Goal: Entertainment & Leisure: Consume media (video, audio)

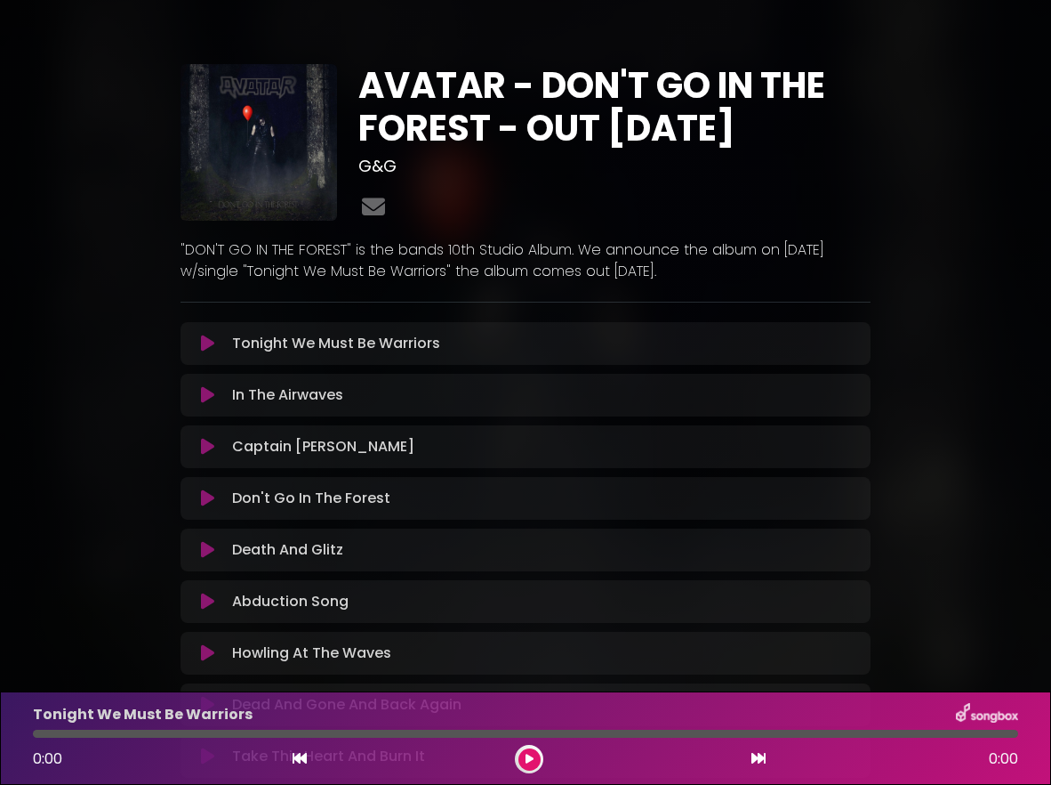
drag, startPoint x: 712, startPoint y: 270, endPoint x: 166, endPoint y: 243, distance: 545.9
click at [166, 243] on div "AVATAR - DON'T GO IN THE FOREST - OUT [DATE] G&G" at bounding box center [526, 440] width 854 height 838
copy p ""DON'T GO IN THE FOREST" is the bands 10th Studio Album. We announce the album …"
click at [374, 204] on icon at bounding box center [373, 206] width 30 height 23
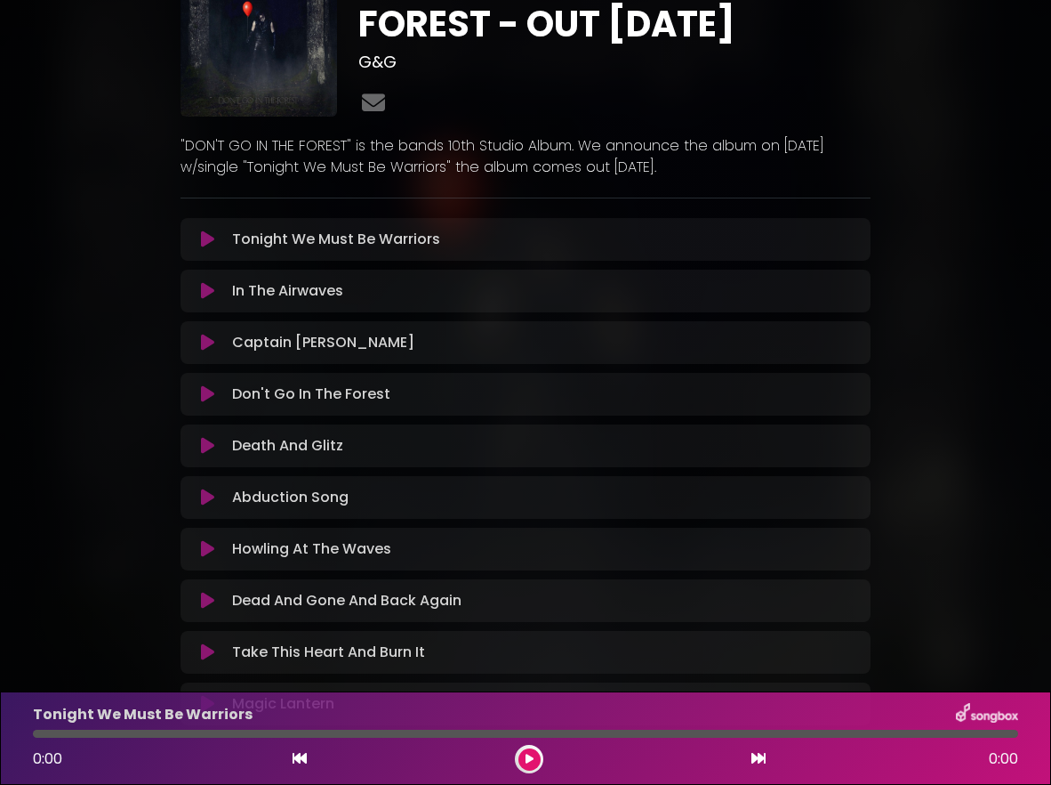
scroll to position [126, 0]
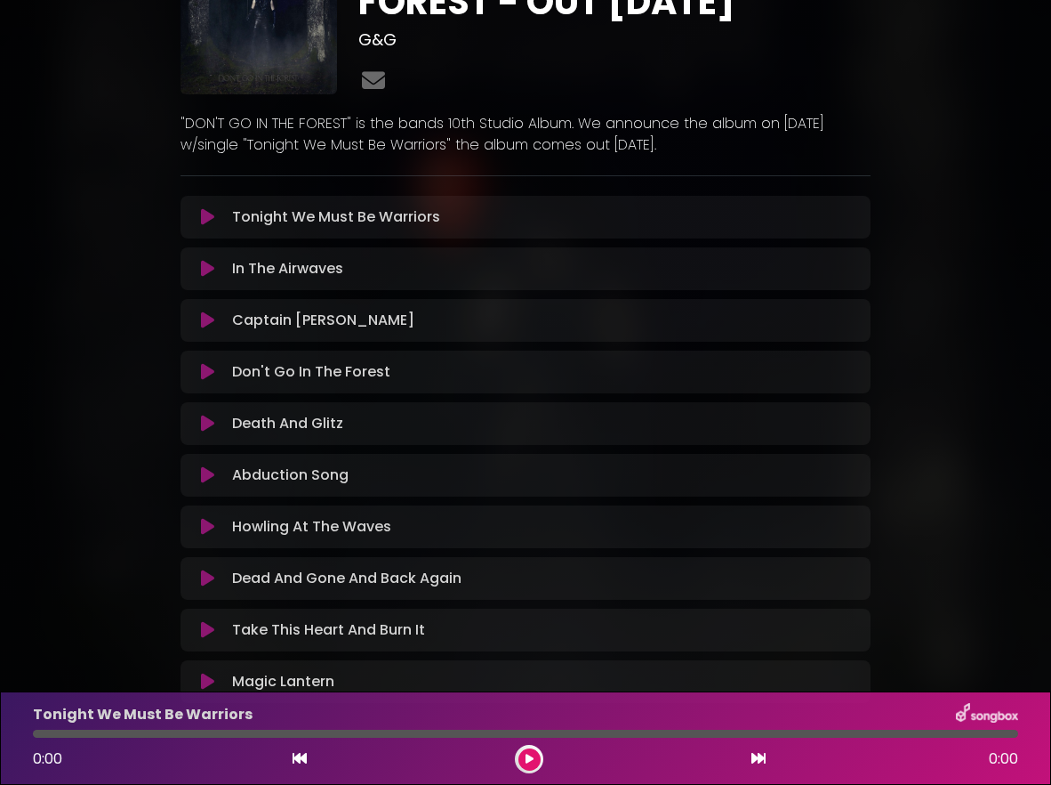
click at [210, 475] on icon at bounding box center [207, 475] width 13 height 18
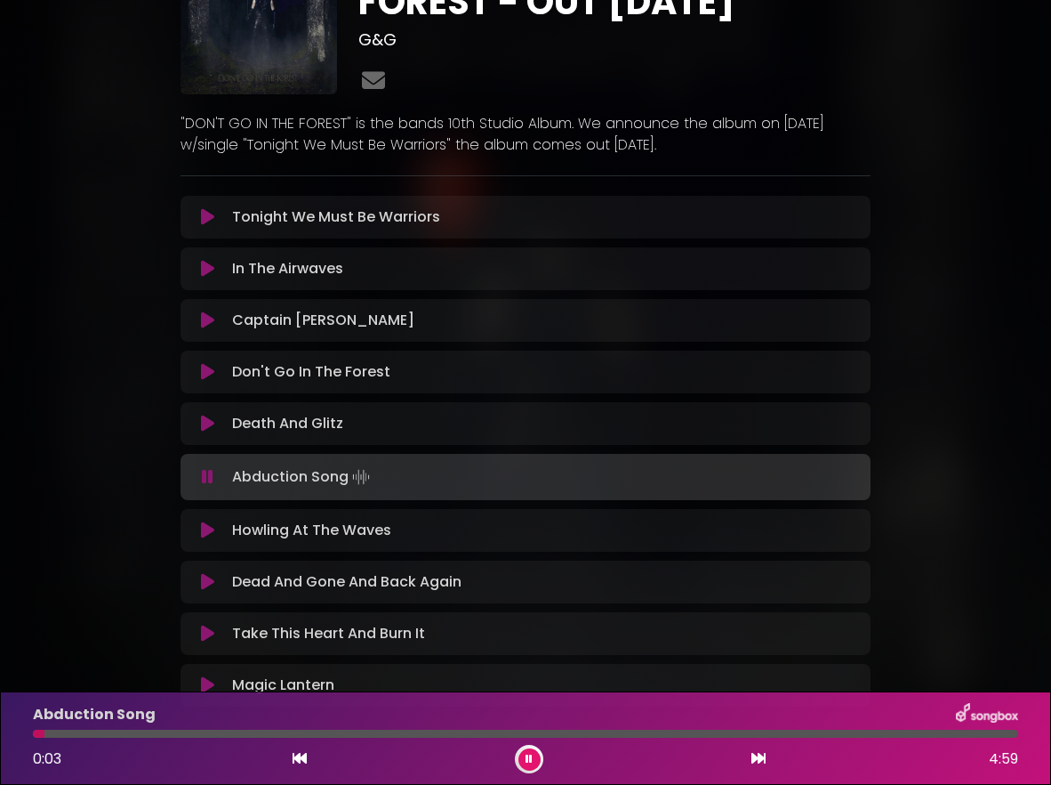
click at [975, 254] on div "AVATAR - DON'T GO IN THE FOREST - OUT [DATE] G&G" at bounding box center [525, 316] width 1051 height 842
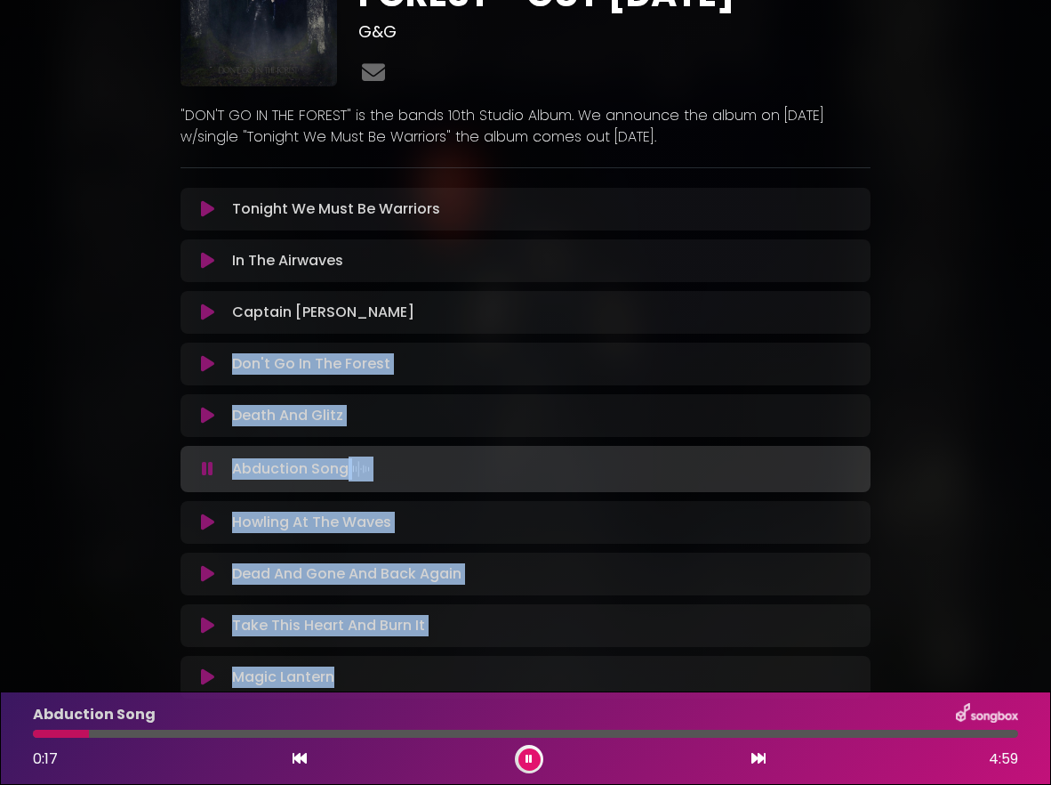
scroll to position [121, 0]
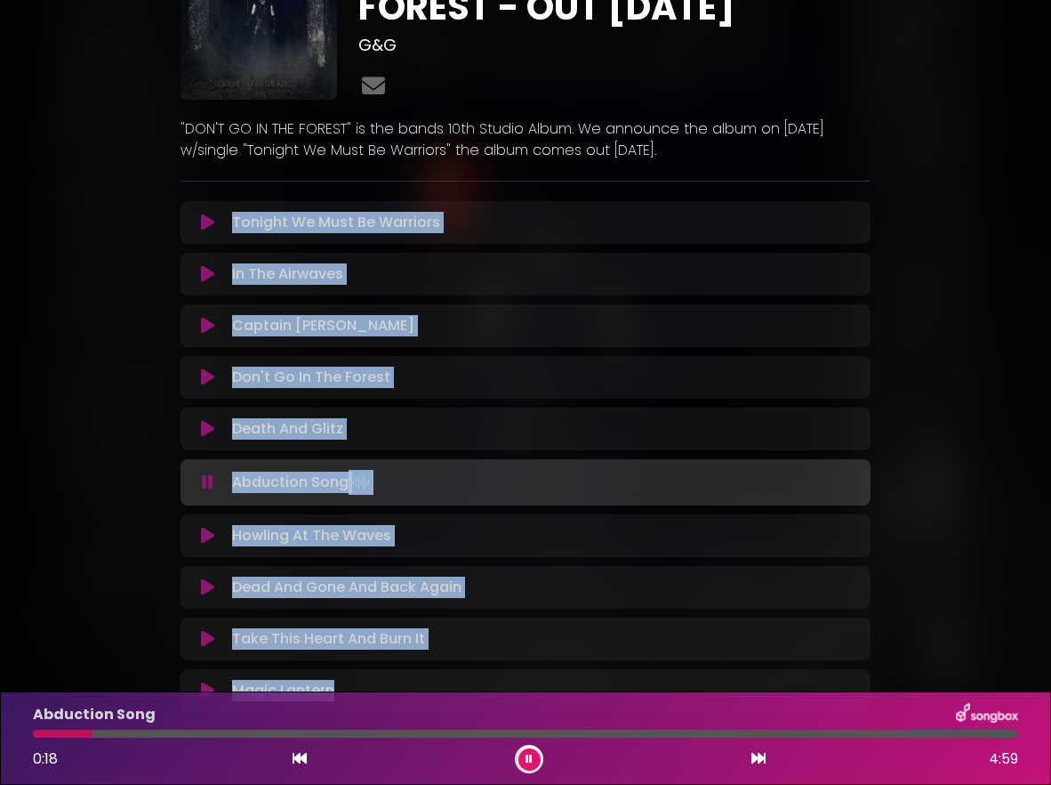
drag, startPoint x: 309, startPoint y: 582, endPoint x: 183, endPoint y: 237, distance: 367.2
click at [183, 237] on div "AVATAR - DON'T GO IN THE FOREST - OUT [DATE] G&G ×" at bounding box center [525, 332] width 1051 height 906
copy div "Tonight We Must Be Warriors Loading Track... Your Feedback Name Email Comment I…"
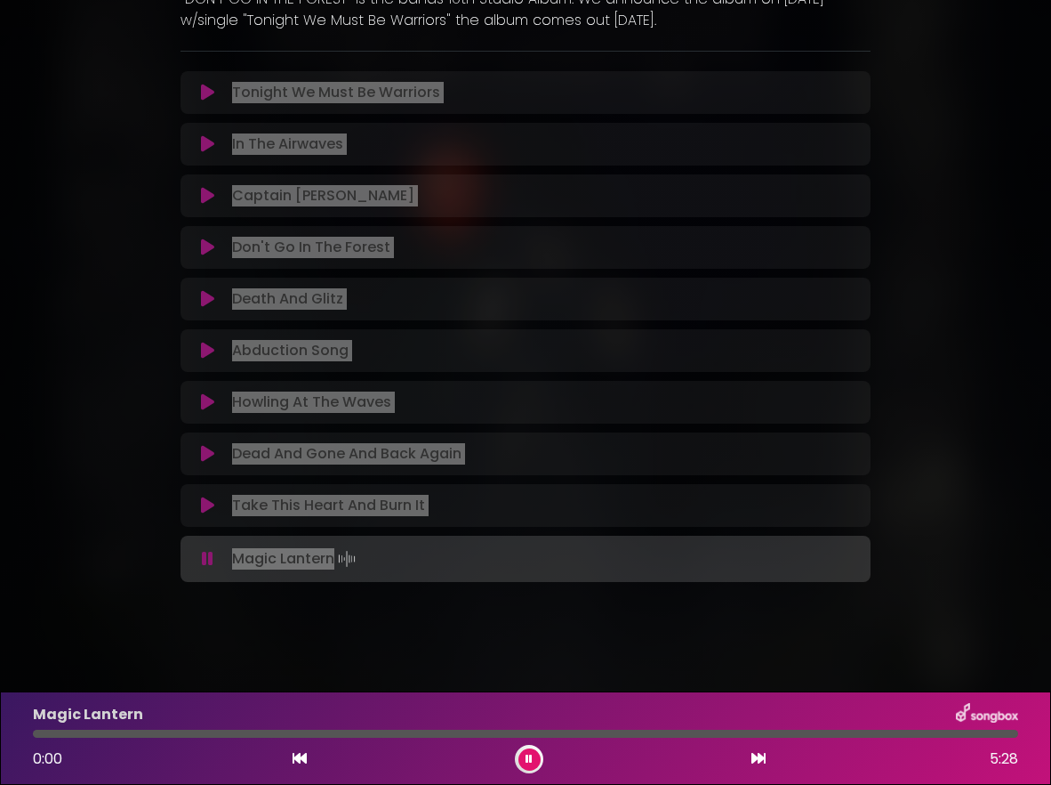
scroll to position [254, 0]
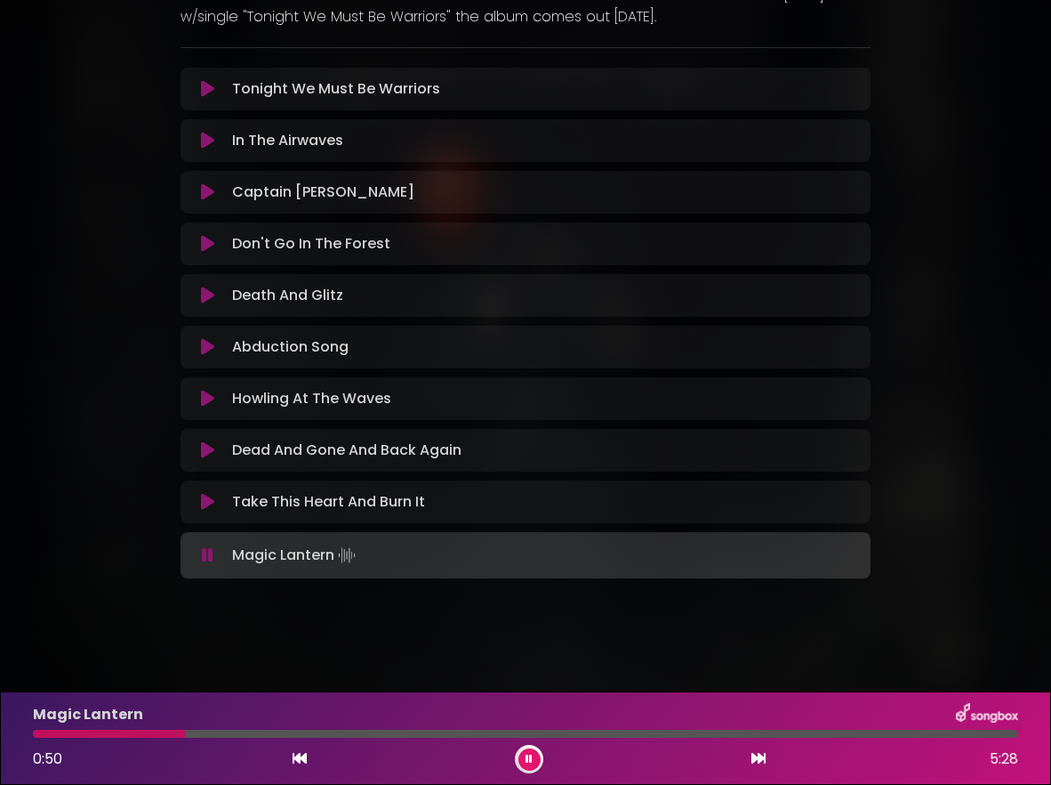
click at [238, 735] on div at bounding box center [526, 733] width 986 height 8
click at [300, 739] on div "Magic Lantern 1:10 5:28" at bounding box center [525, 738] width 1007 height 70
click at [296, 734] on div at bounding box center [526, 733] width 986 height 8
click at [354, 736] on div at bounding box center [526, 733] width 986 height 8
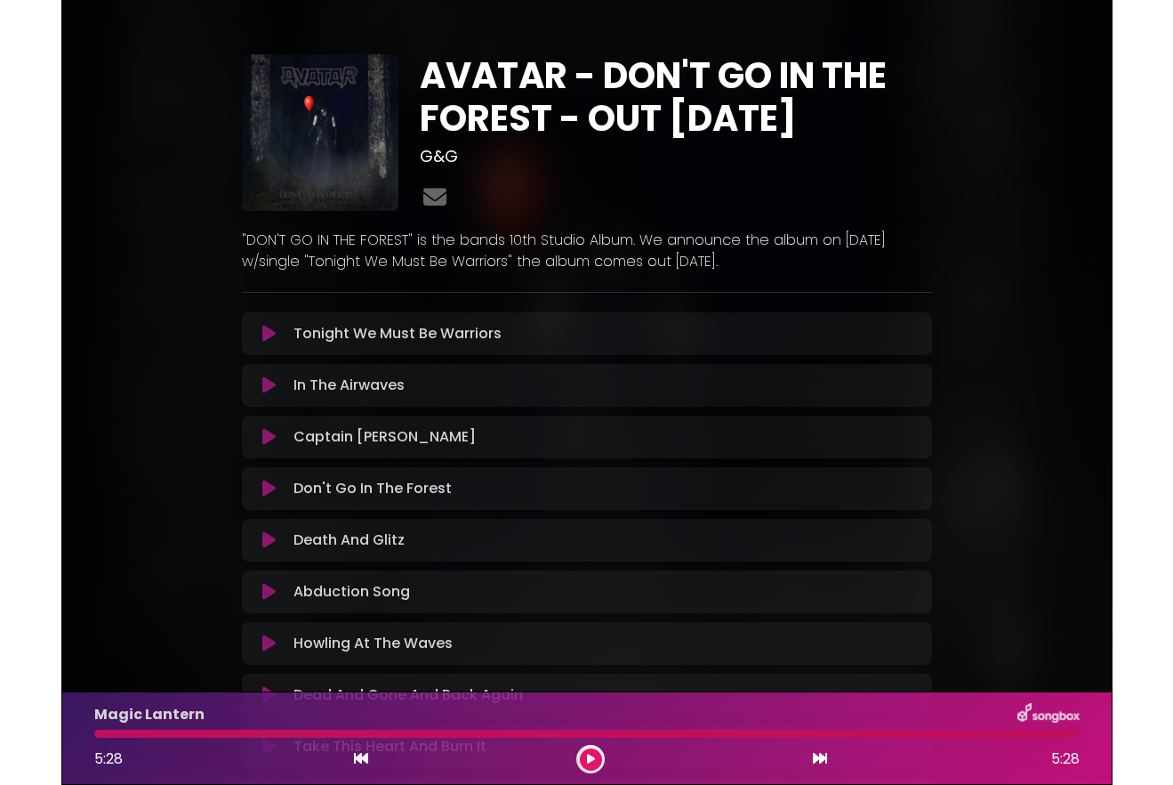
scroll to position [0, 0]
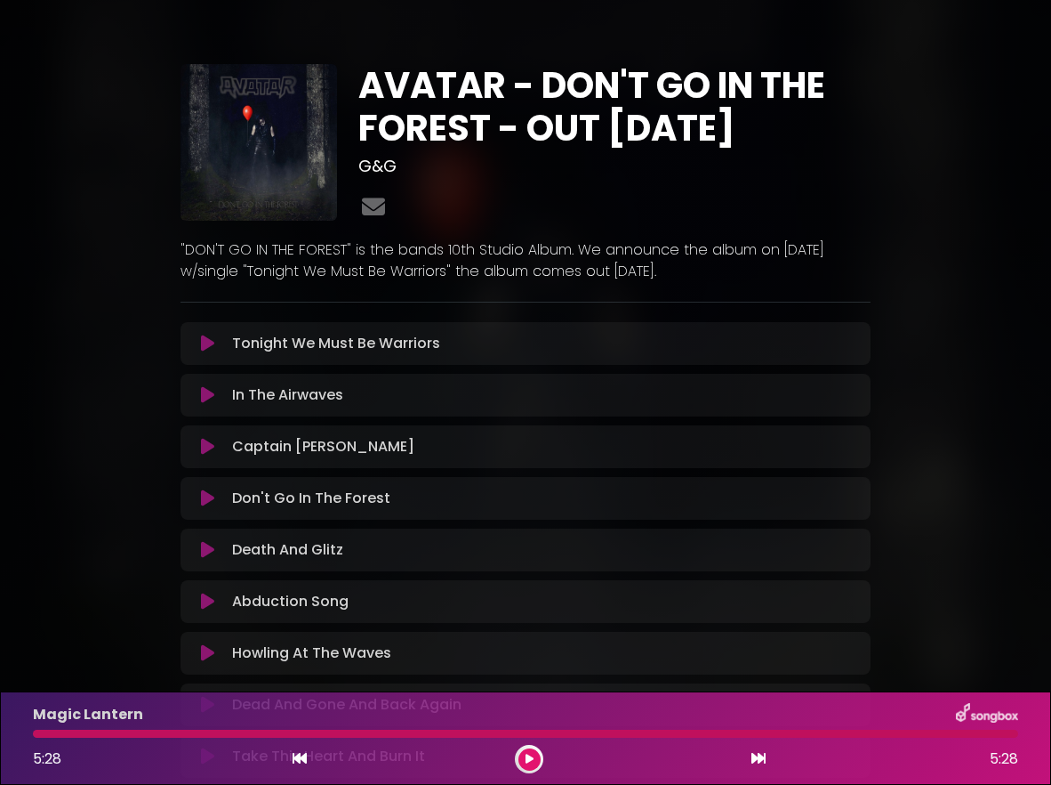
click at [207, 341] on icon at bounding box center [207, 343] width 13 height 18
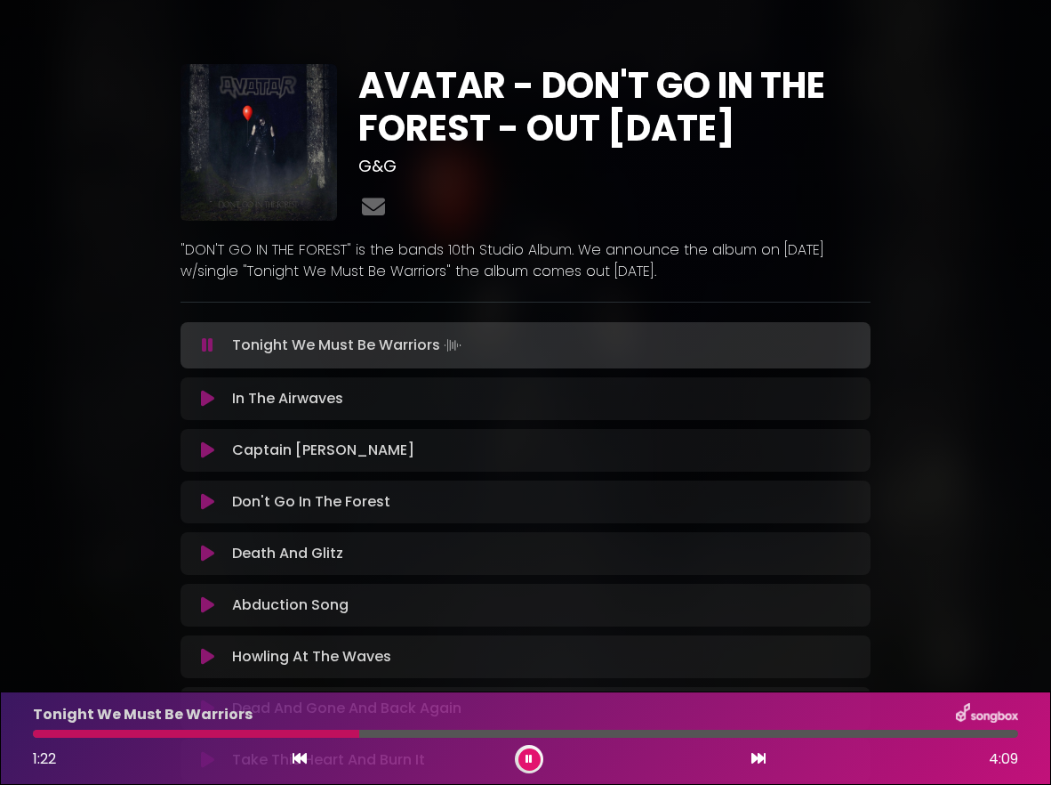
click at [478, 735] on div at bounding box center [526, 733] width 986 height 8
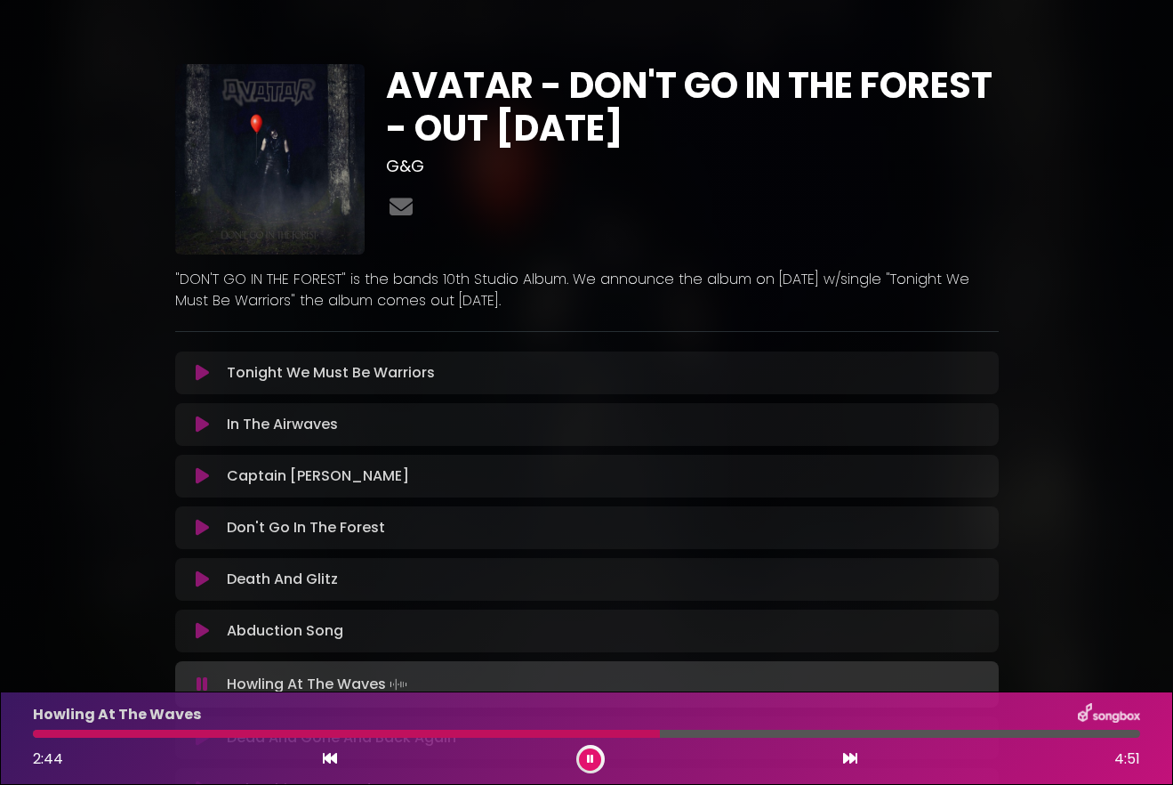
click at [585, 759] on button at bounding box center [590, 759] width 22 height 22
